Goal: Find specific page/section: Find specific page/section

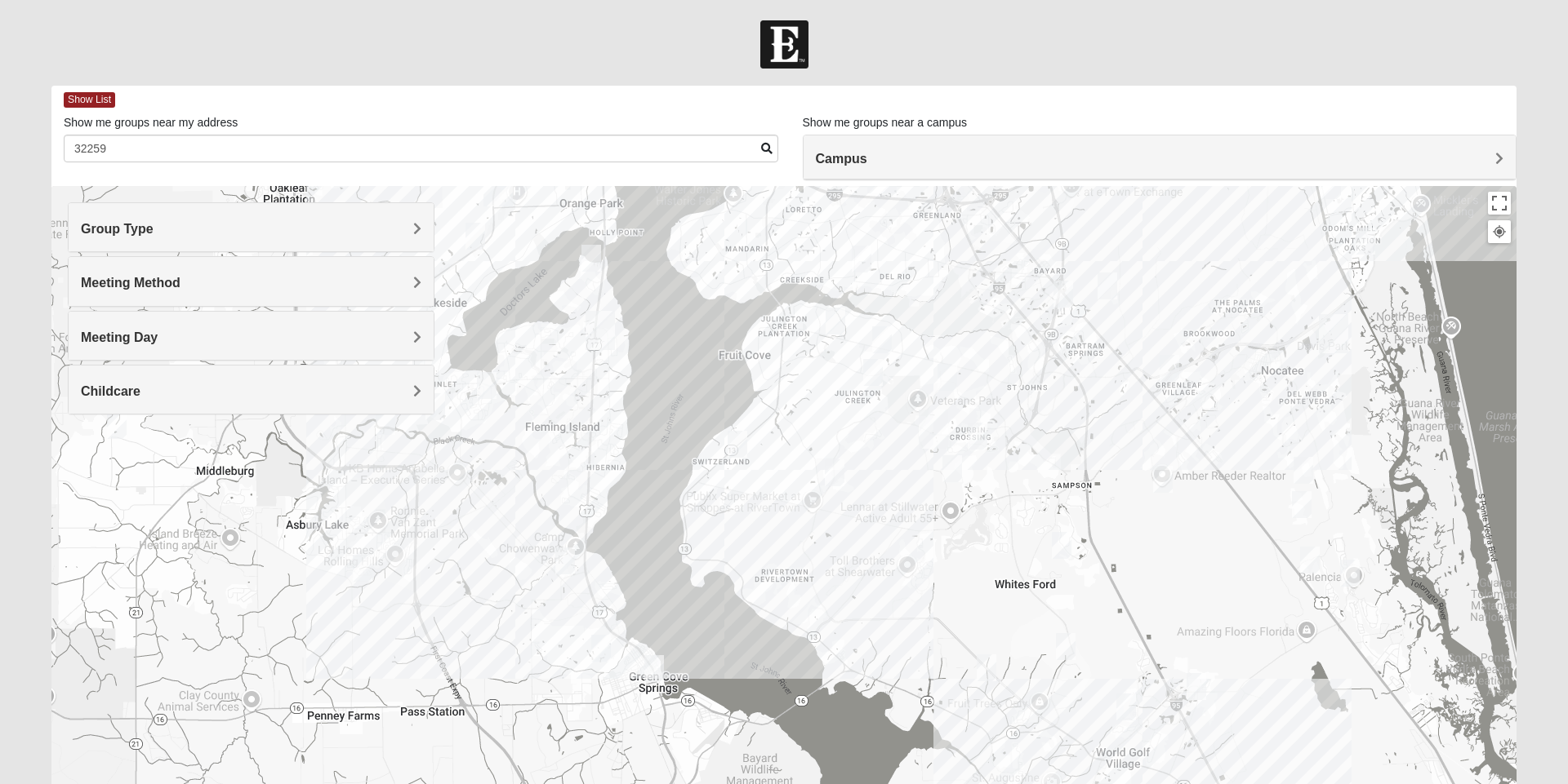
scroll to position [115, 0]
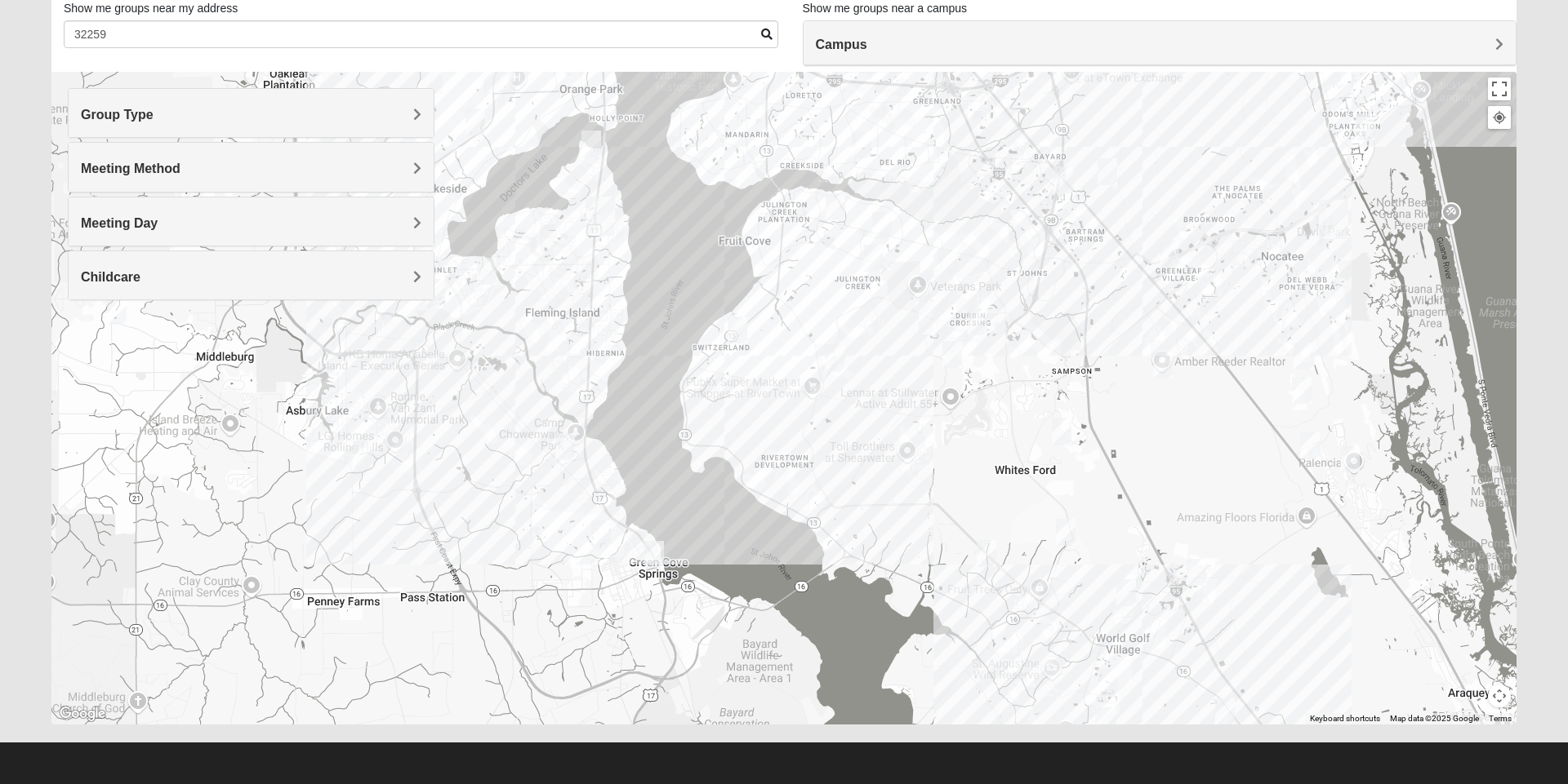
click at [791, 208] on div at bounding box center [784, 397] width 1465 height 653
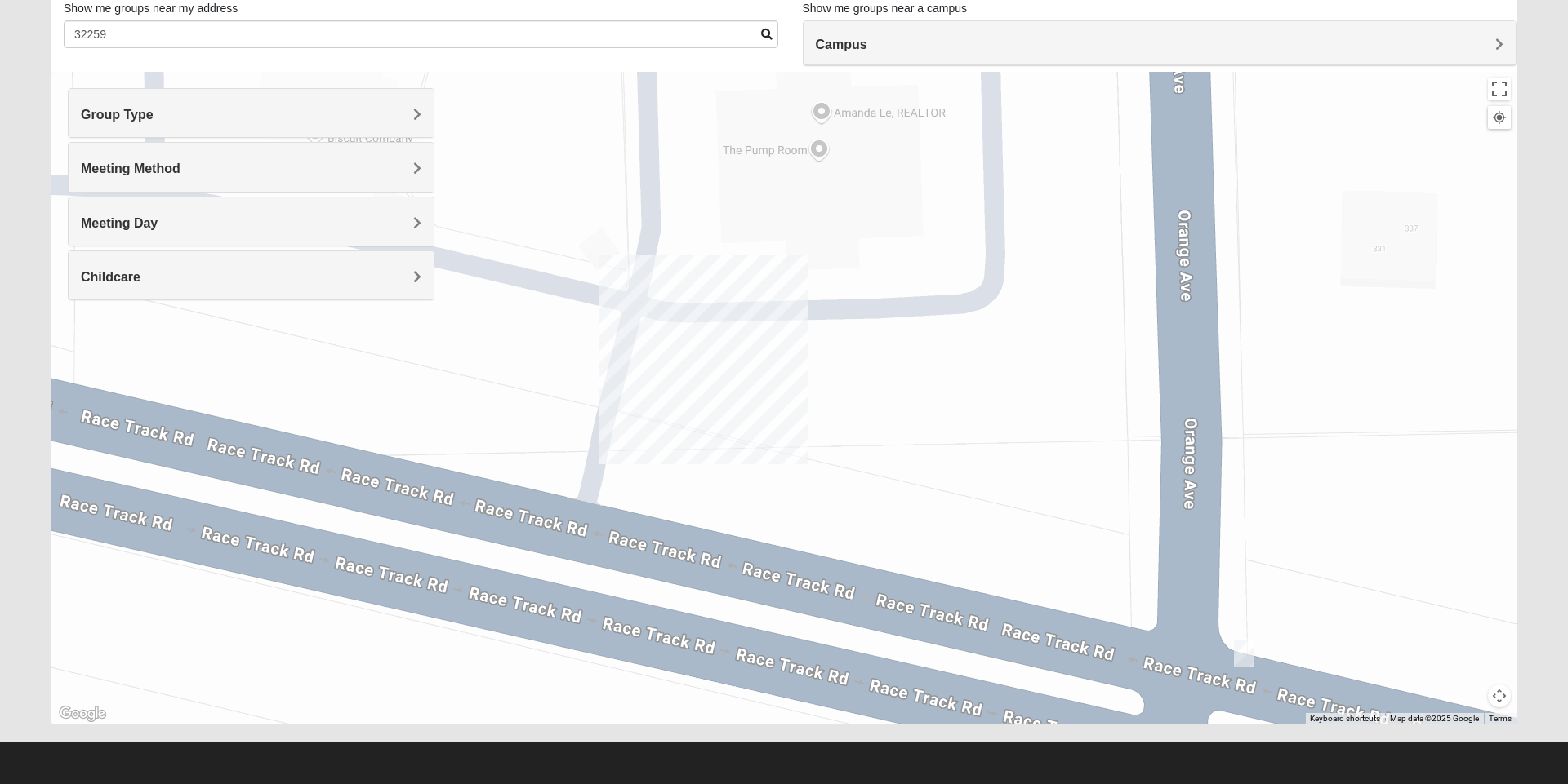
click at [107, 108] on span "Group Type" at bounding box center [116, 115] width 72 height 14
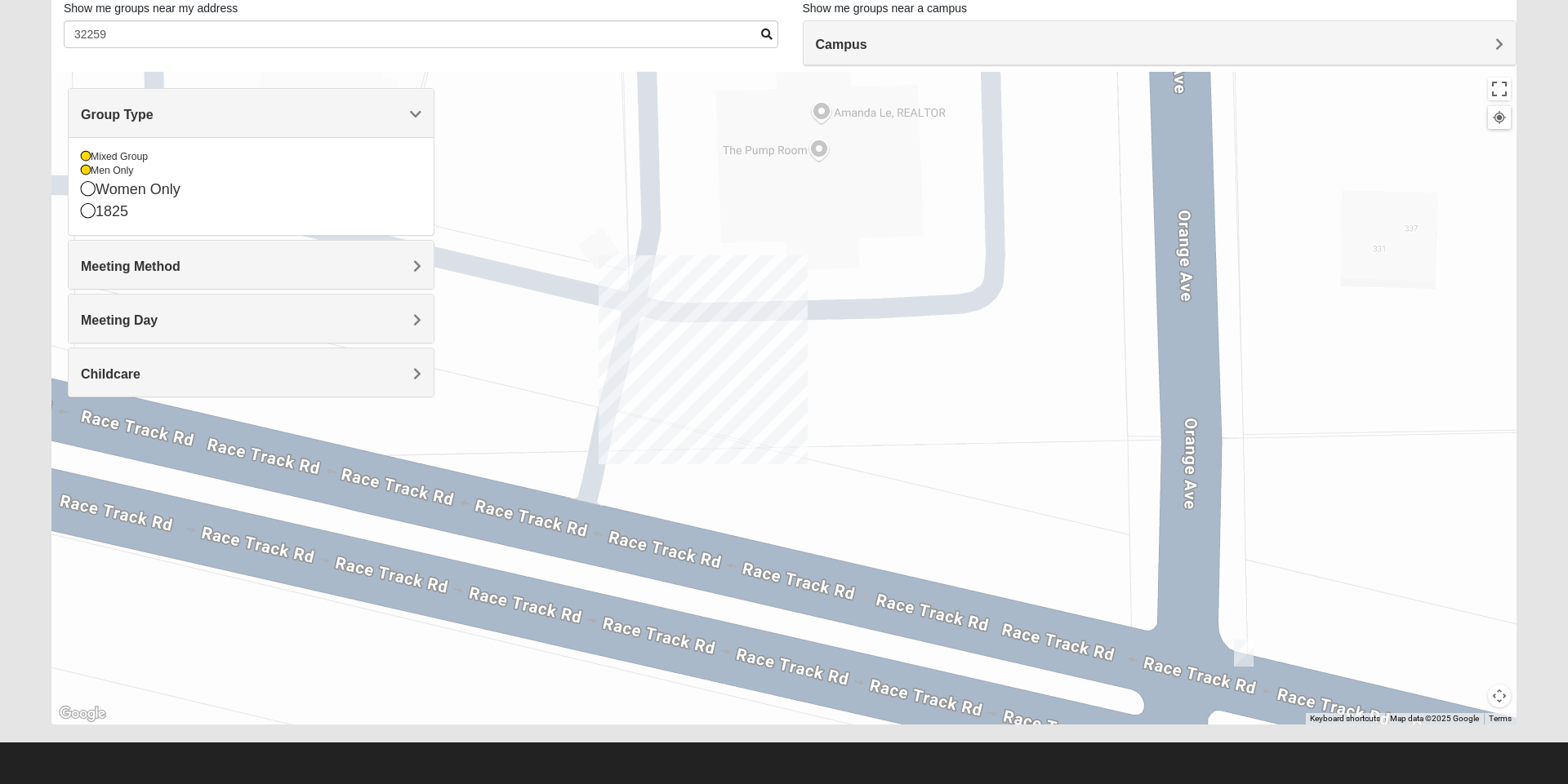
click at [96, 159] on div "Mixed Group" at bounding box center [251, 157] width 340 height 14
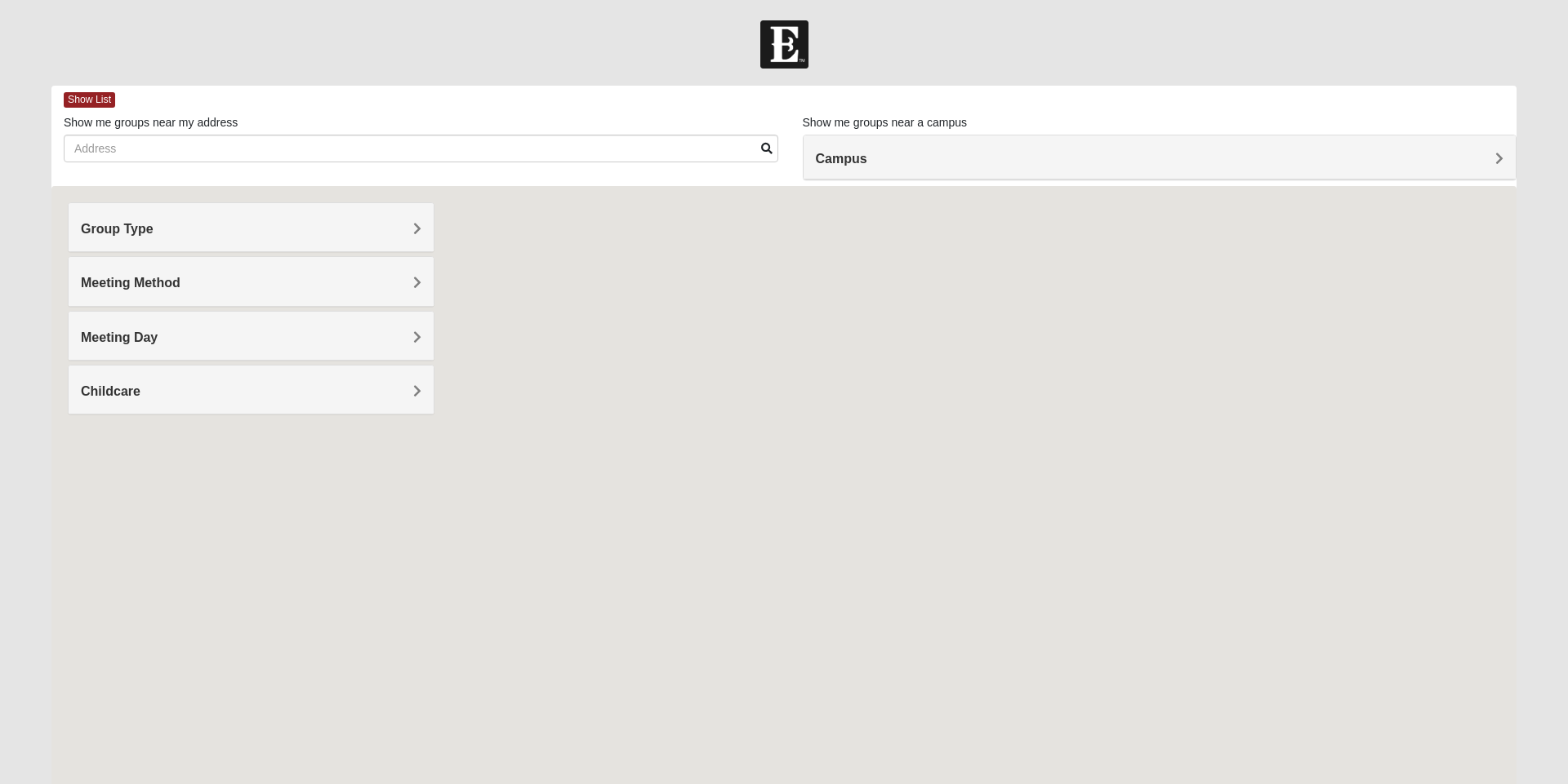
scroll to position [115, 0]
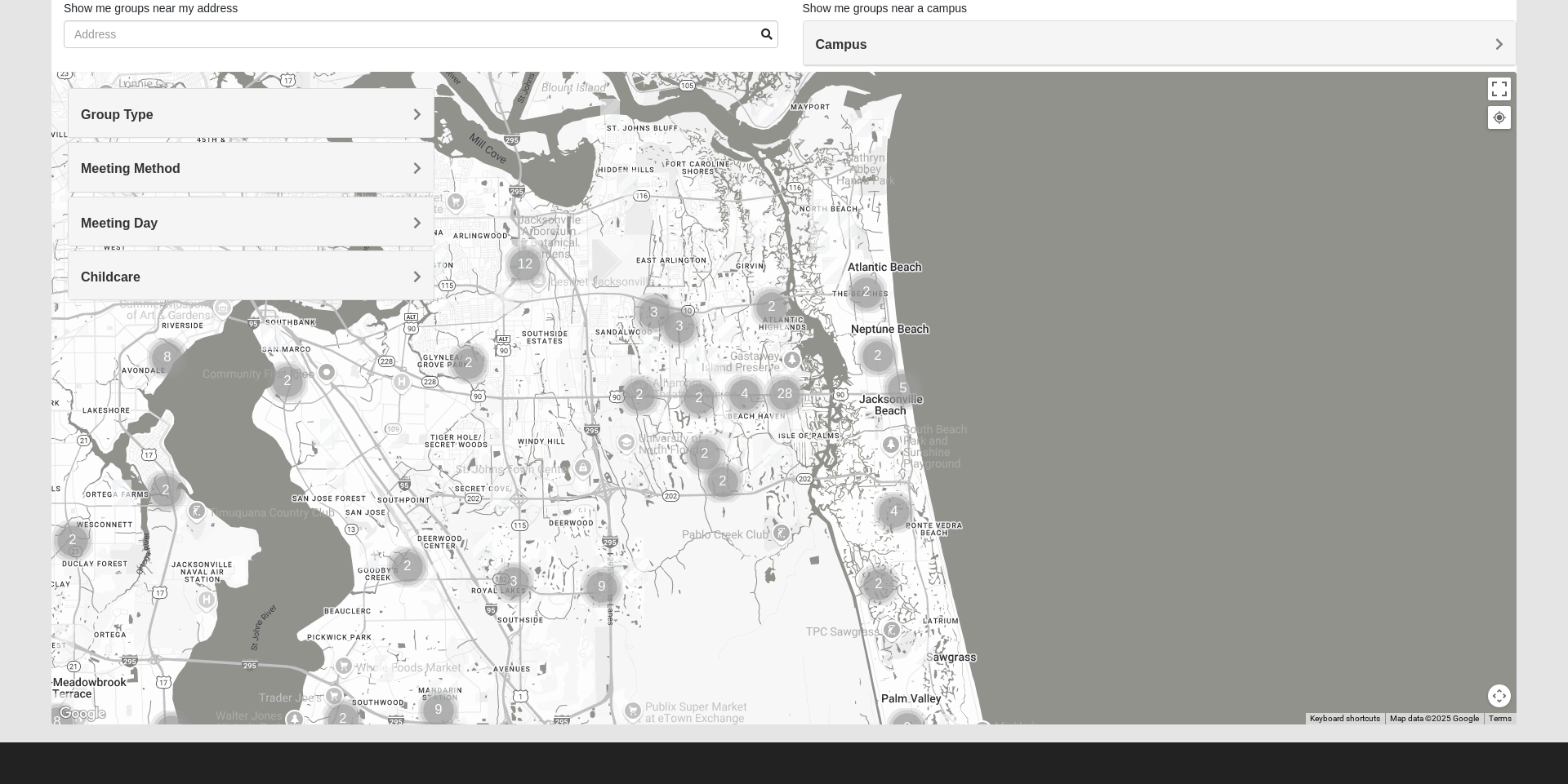
click at [1498, 710] on div at bounding box center [784, 397] width 1465 height 653
click at [1483, 683] on div at bounding box center [784, 397] width 1465 height 653
click at [1498, 695] on button "Map camera controls" at bounding box center [1498, 696] width 23 height 23
click at [1441, 696] on button "Move down" at bounding box center [1442, 696] width 23 height 23
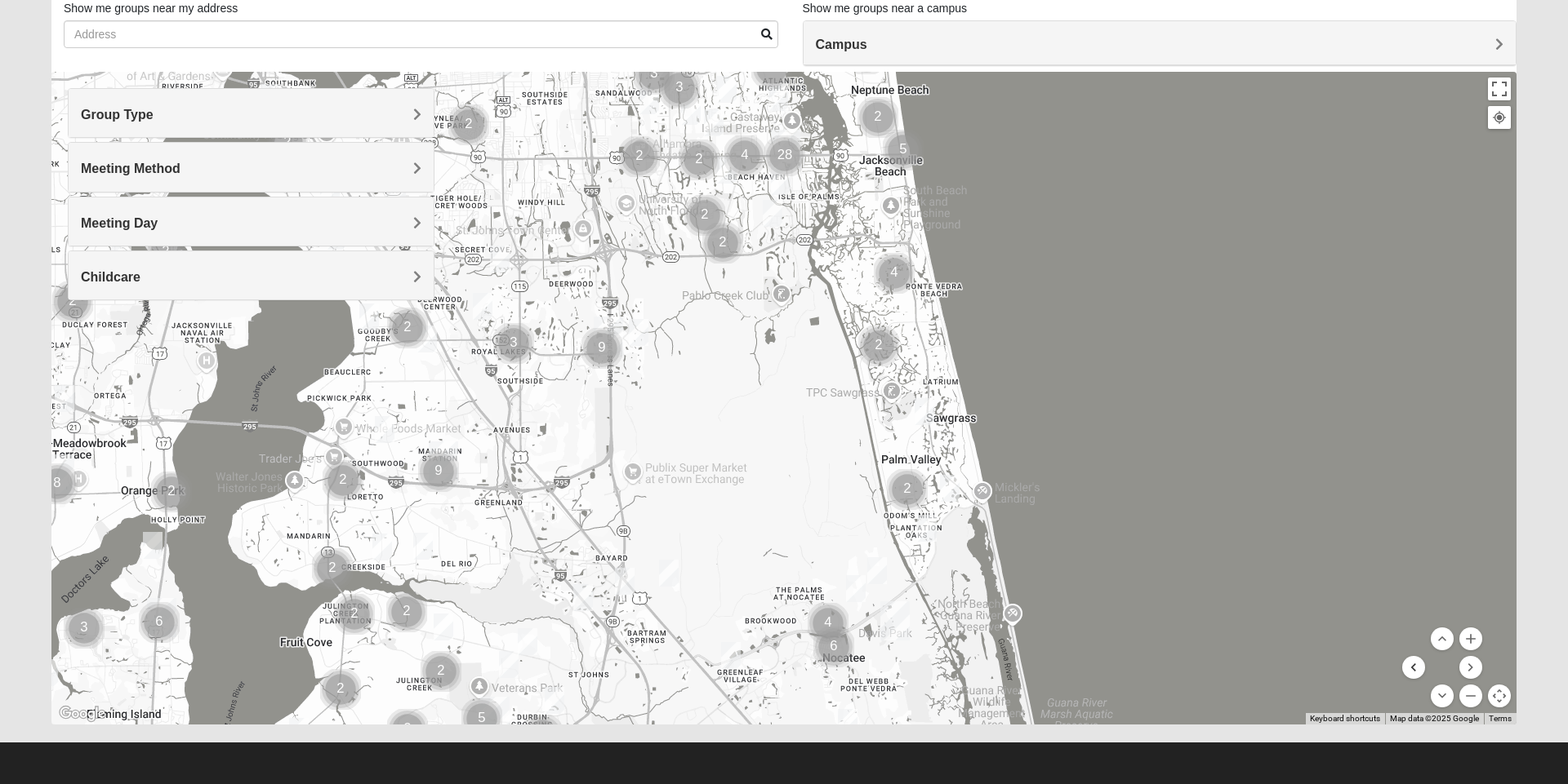
click at [1419, 673] on button "Move left" at bounding box center [1413, 668] width 23 height 23
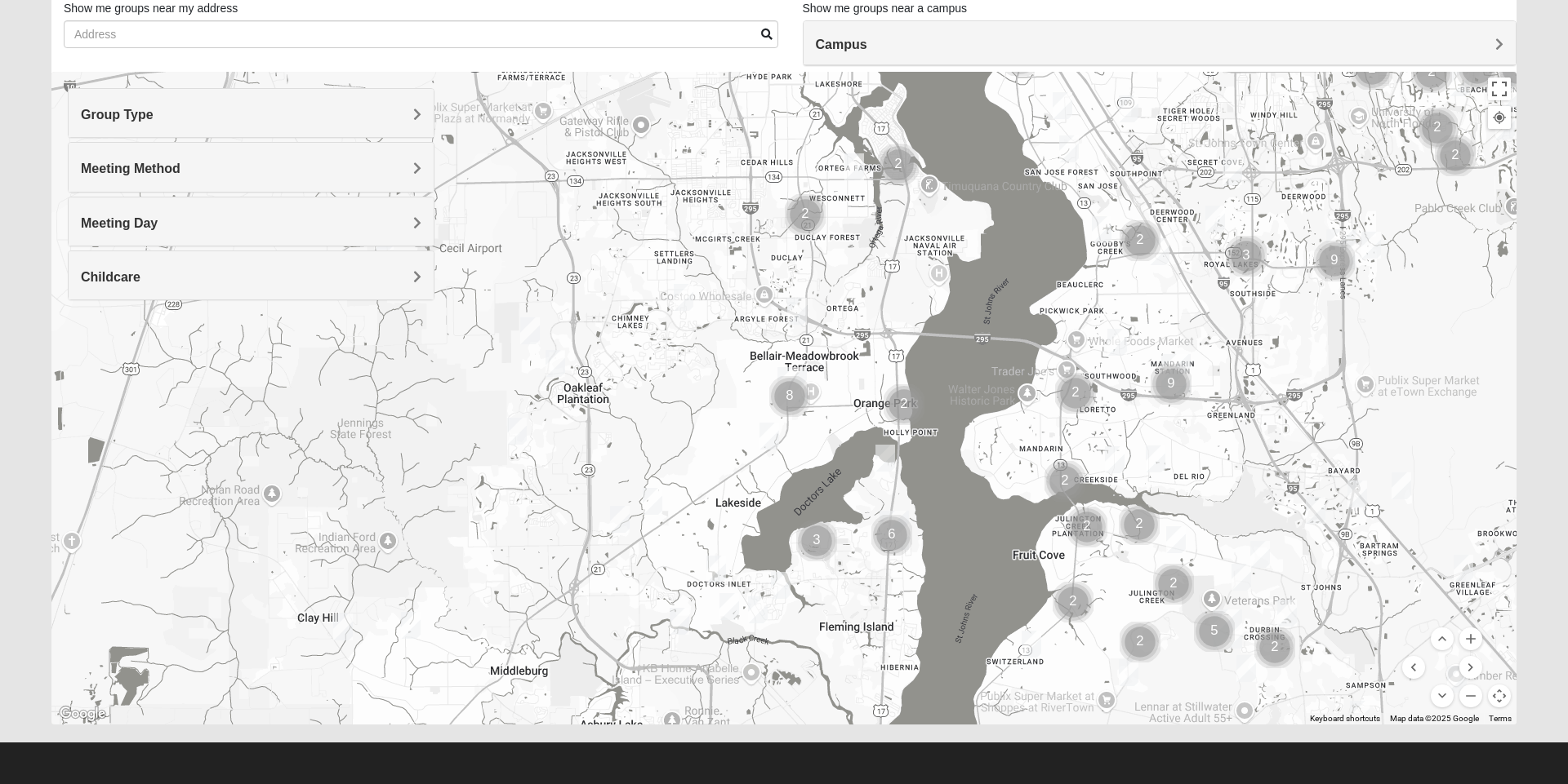
click at [1485, 715] on div "Terms" at bounding box center [1499, 719] width 33 height 11
click at [1426, 698] on menu at bounding box center [1441, 667] width 80 height 80
click at [1436, 695] on button "Move down" at bounding box center [1442, 696] width 23 height 23
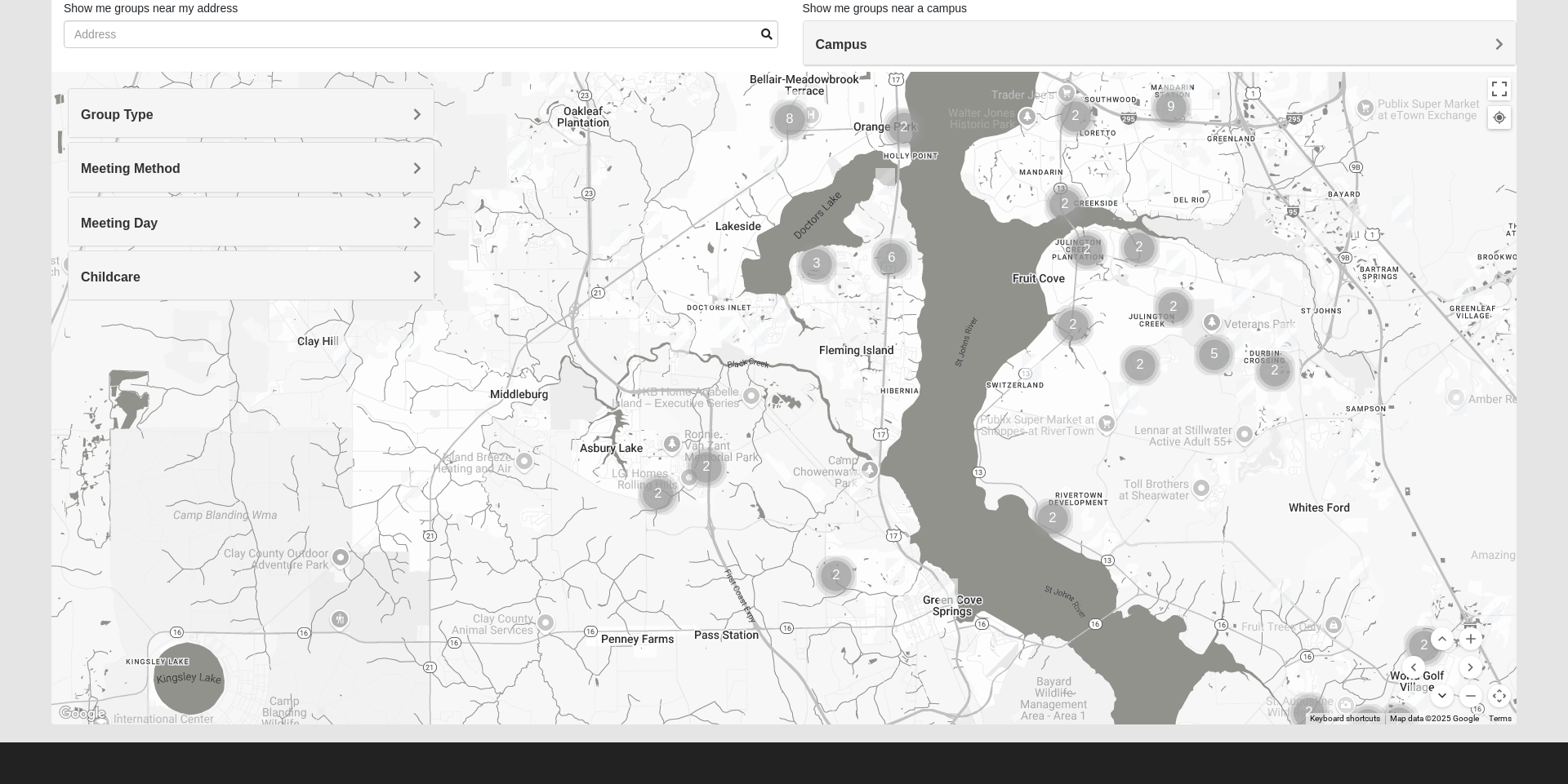
click at [1441, 689] on button "Move down" at bounding box center [1442, 696] width 23 height 23
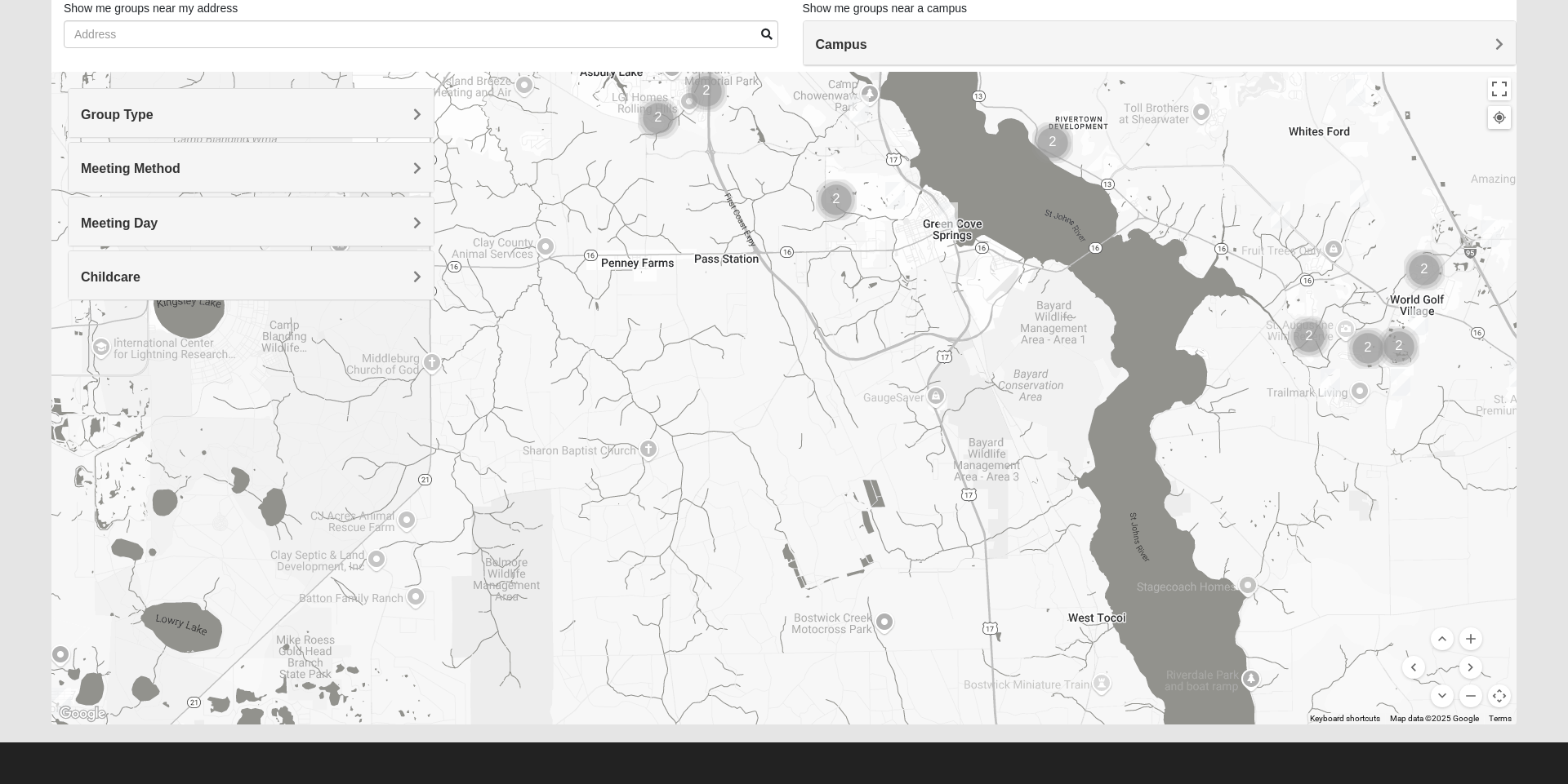
click at [1429, 633] on menu at bounding box center [1441, 667] width 80 height 80
click at [1436, 638] on button "Move up" at bounding box center [1442, 638] width 23 height 23
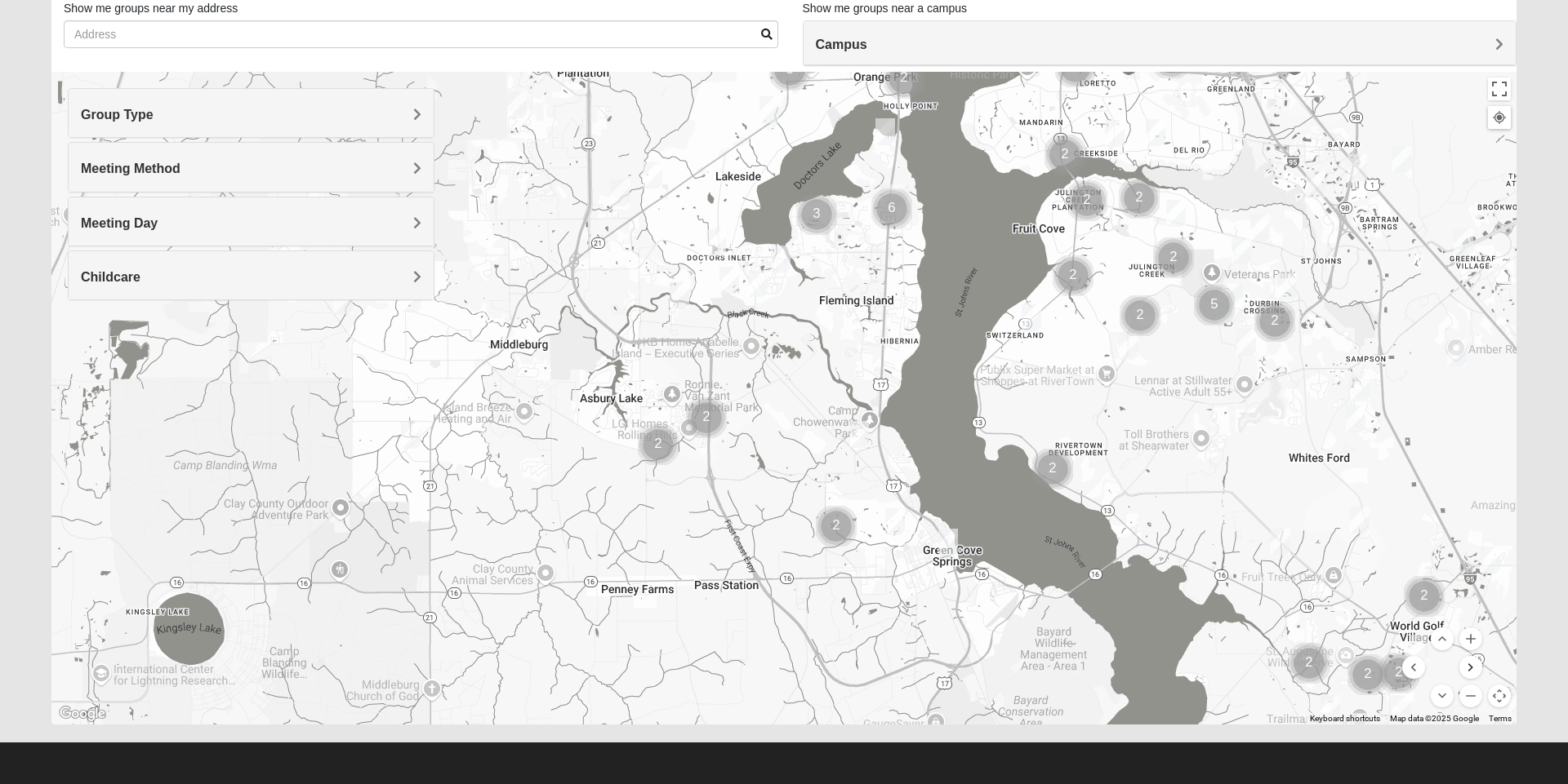
click at [1463, 669] on button "Move right" at bounding box center [1470, 668] width 23 height 23
